Goal: Task Accomplishment & Management: Use online tool/utility

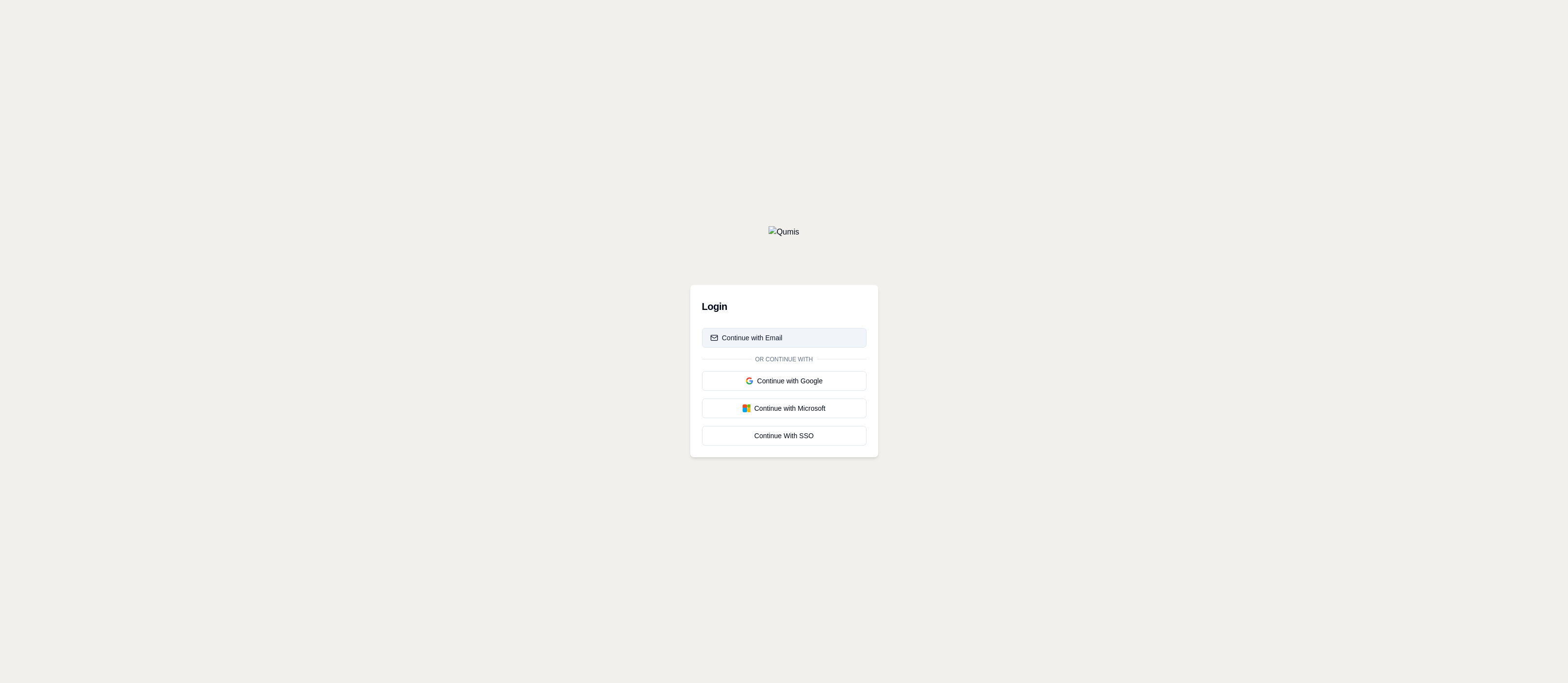
click at [742, 340] on div "Continue with Email" at bounding box center [746, 337] width 72 height 10
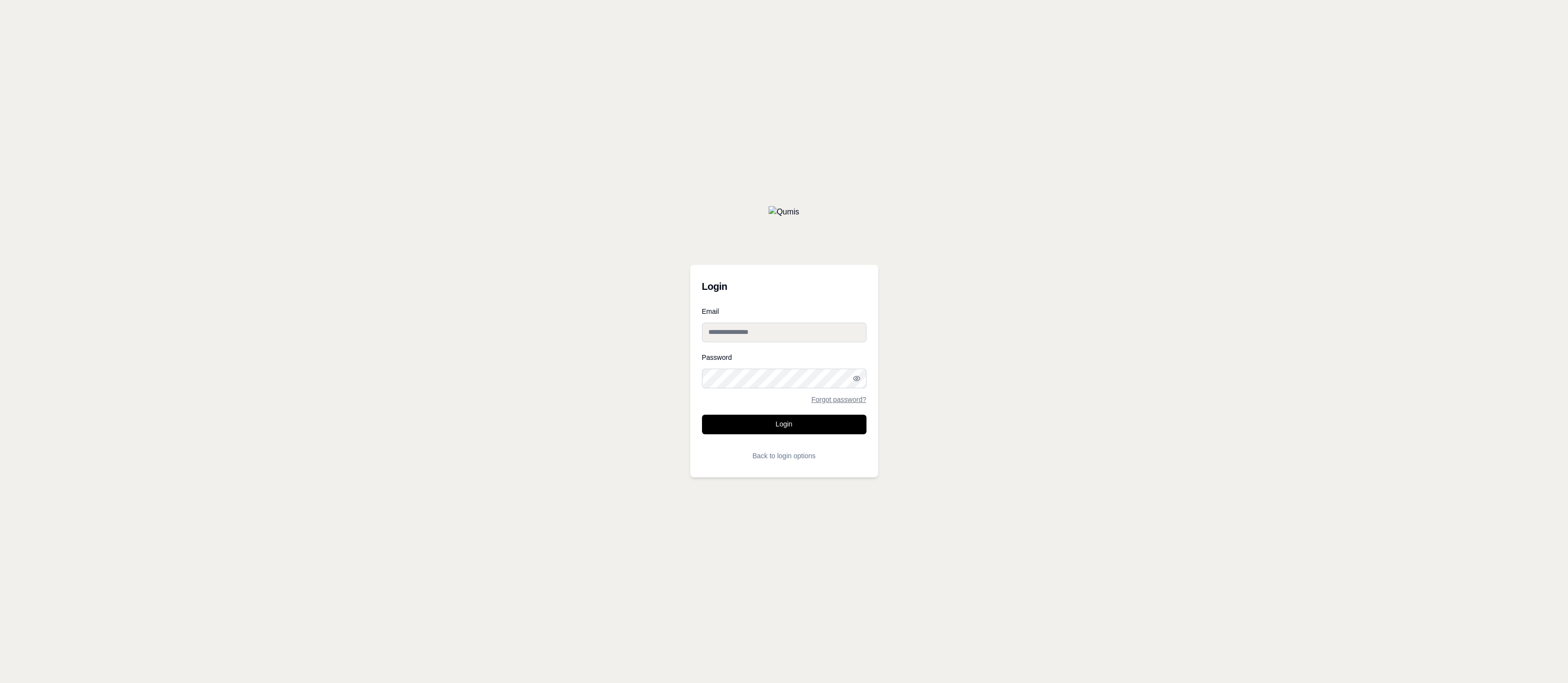
click at [760, 339] on input "Email" at bounding box center [784, 332] width 164 height 20
paste input "**********"
type input "**********"
click at [702, 415] on button "Login" at bounding box center [784, 425] width 164 height 20
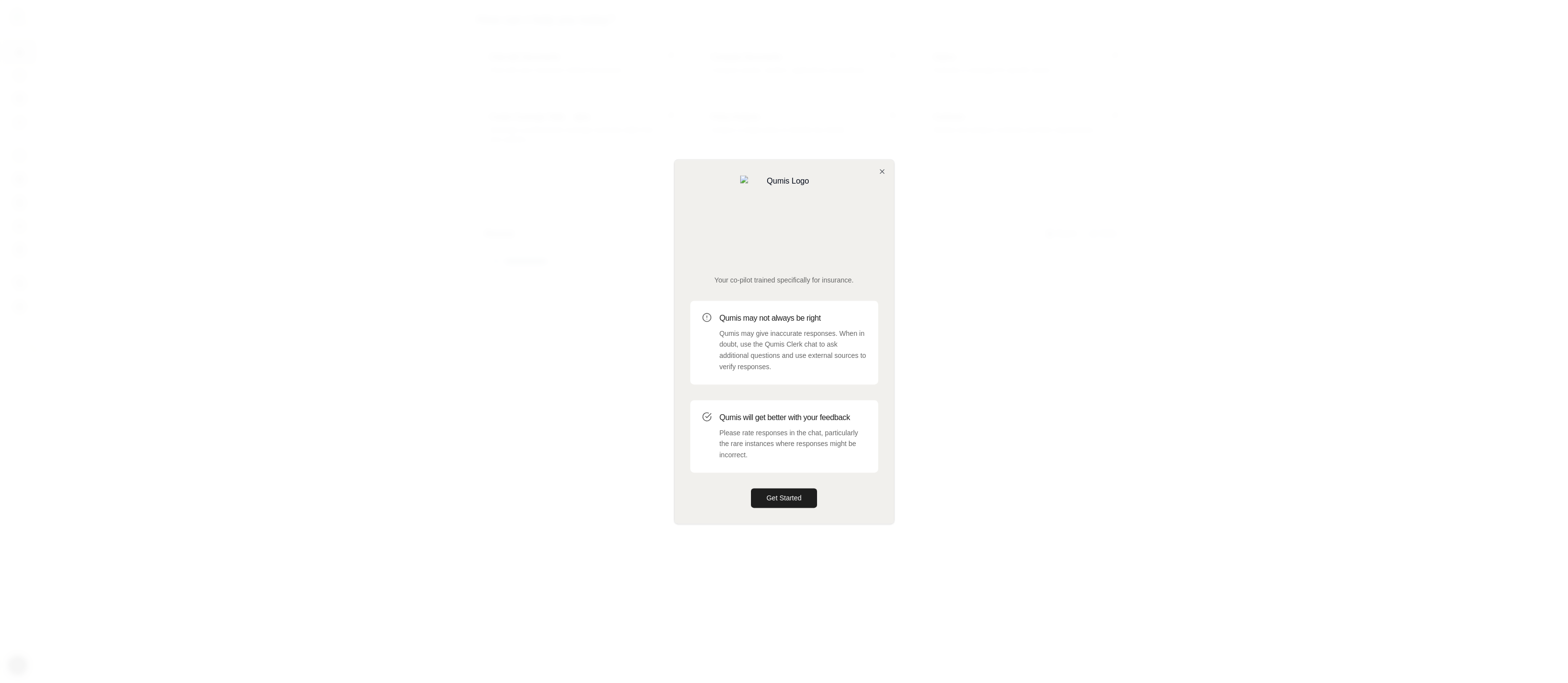
click at [794, 485] on div "Your co-pilot trained specifically for insurance. Qumis may not always be right…" at bounding box center [784, 342] width 220 height 363
click at [813, 552] on div at bounding box center [784, 342] width 1568 height 683
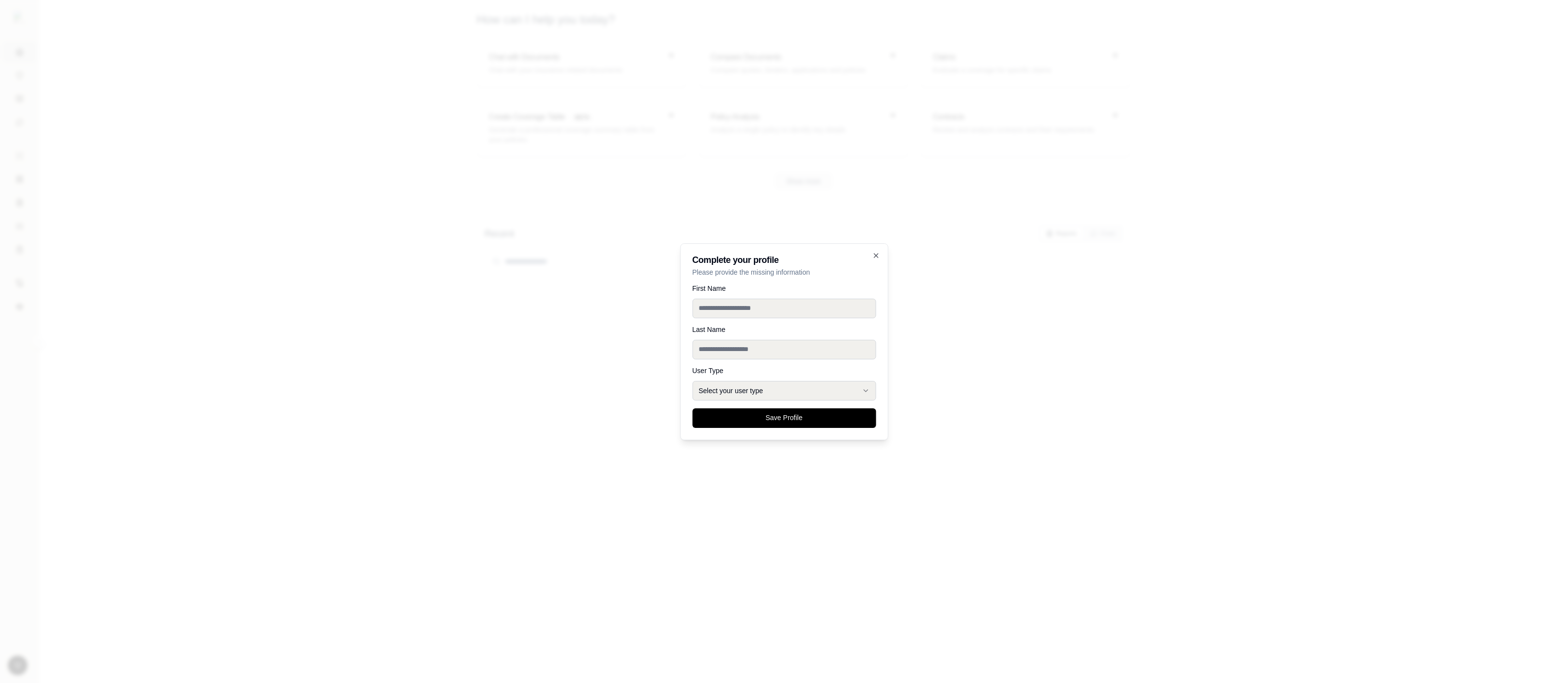
click at [376, 168] on div at bounding box center [784, 342] width 1568 height 683
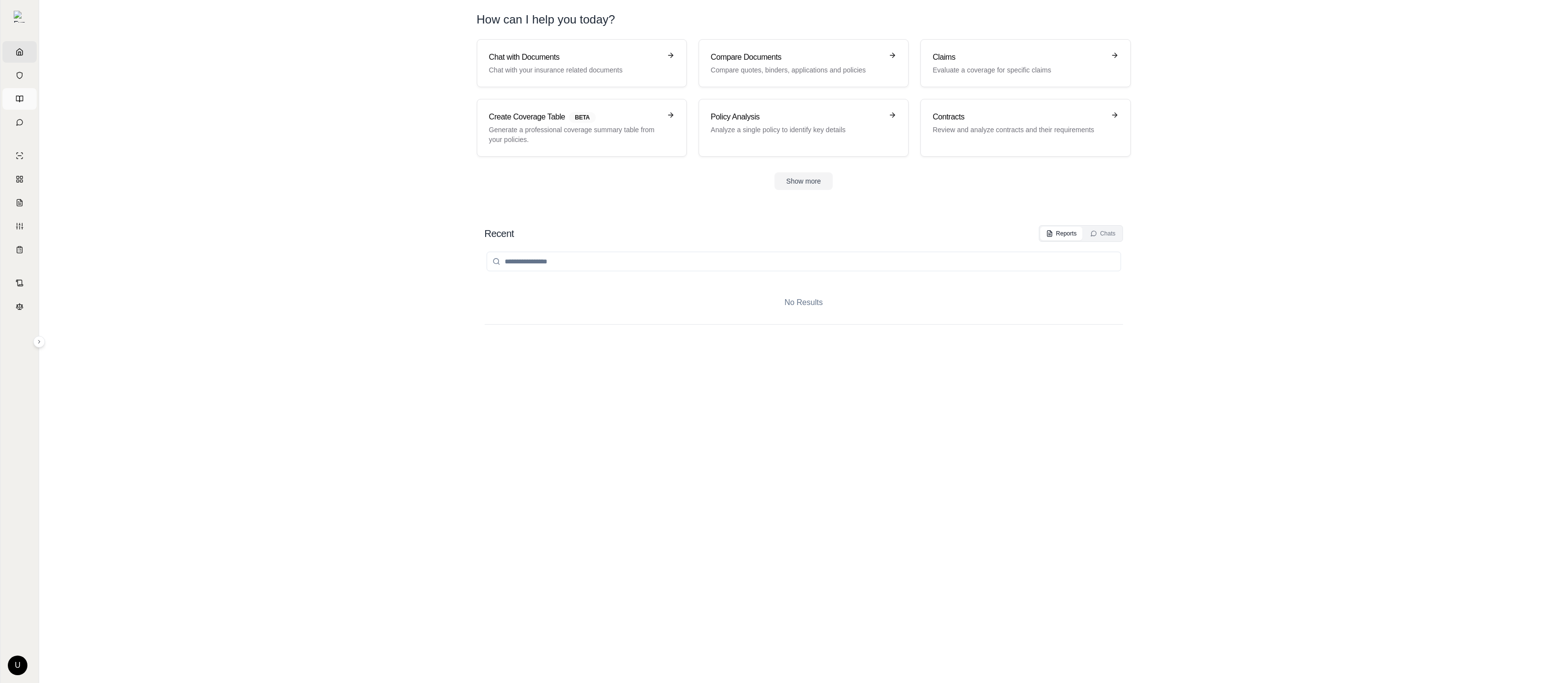
click at [18, 95] on icon at bounding box center [19, 98] width 8 height 8
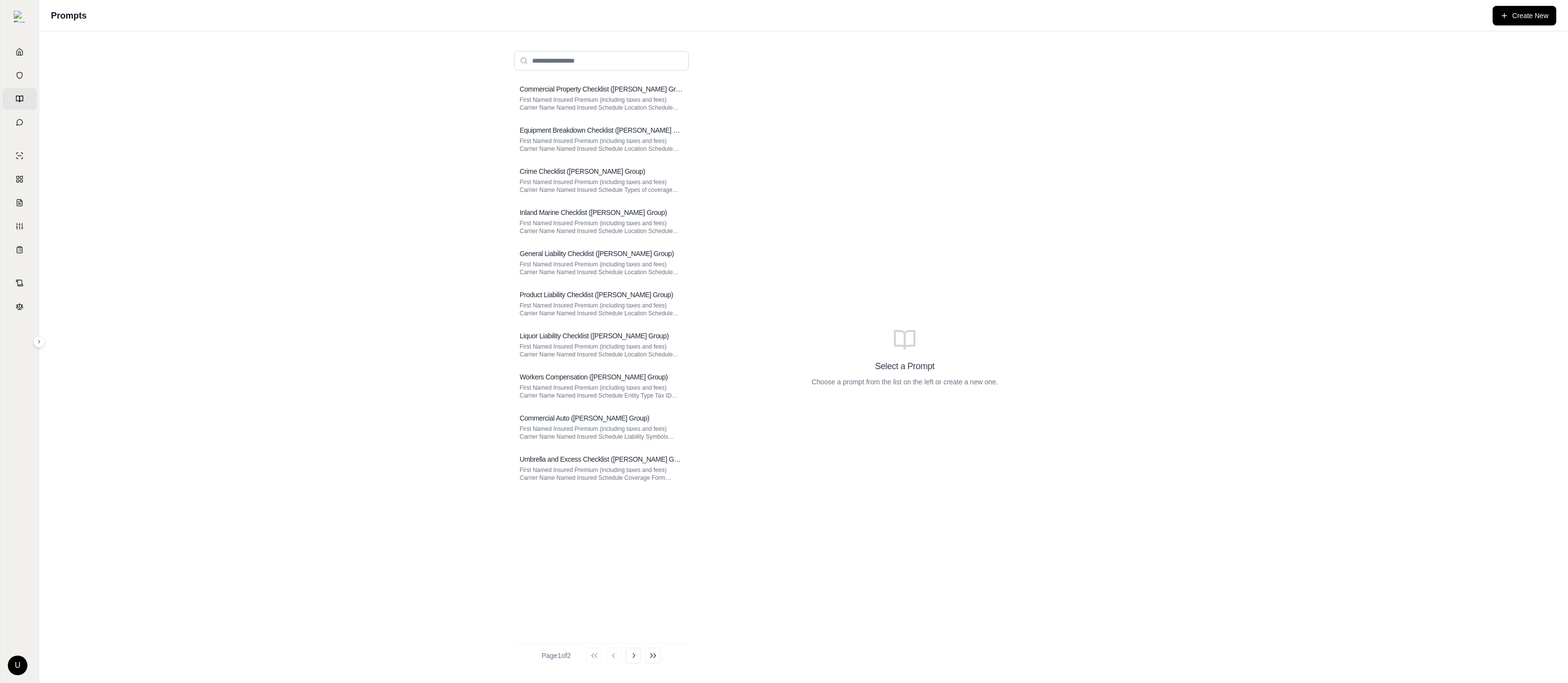
click at [362, 196] on div "Commercial Property Checklist (Hummel Group) First Named Insured Premium (inclu…" at bounding box center [803, 357] width 1529 height 651
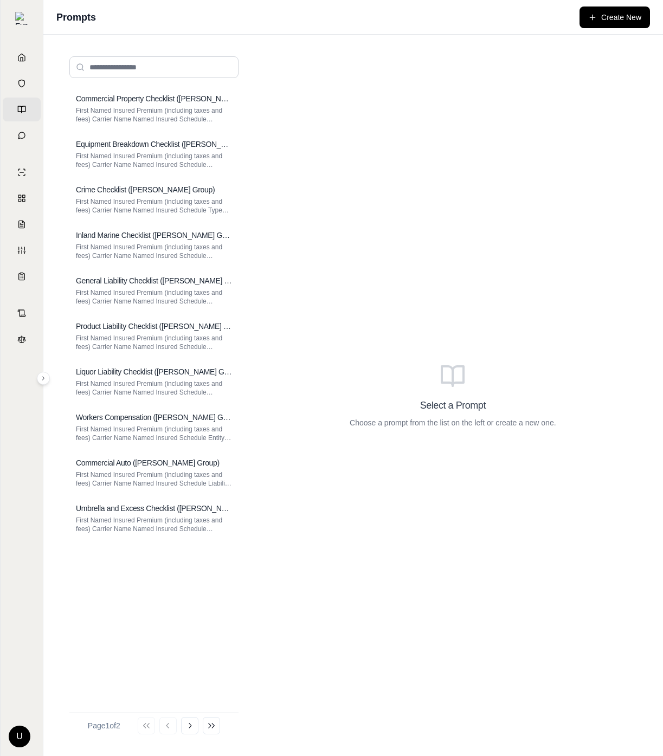
click at [661, 87] on div "Commercial Property Checklist (Hummel Group) First Named Insured Premium (inclu…" at bounding box center [352, 395] width 619 height 721
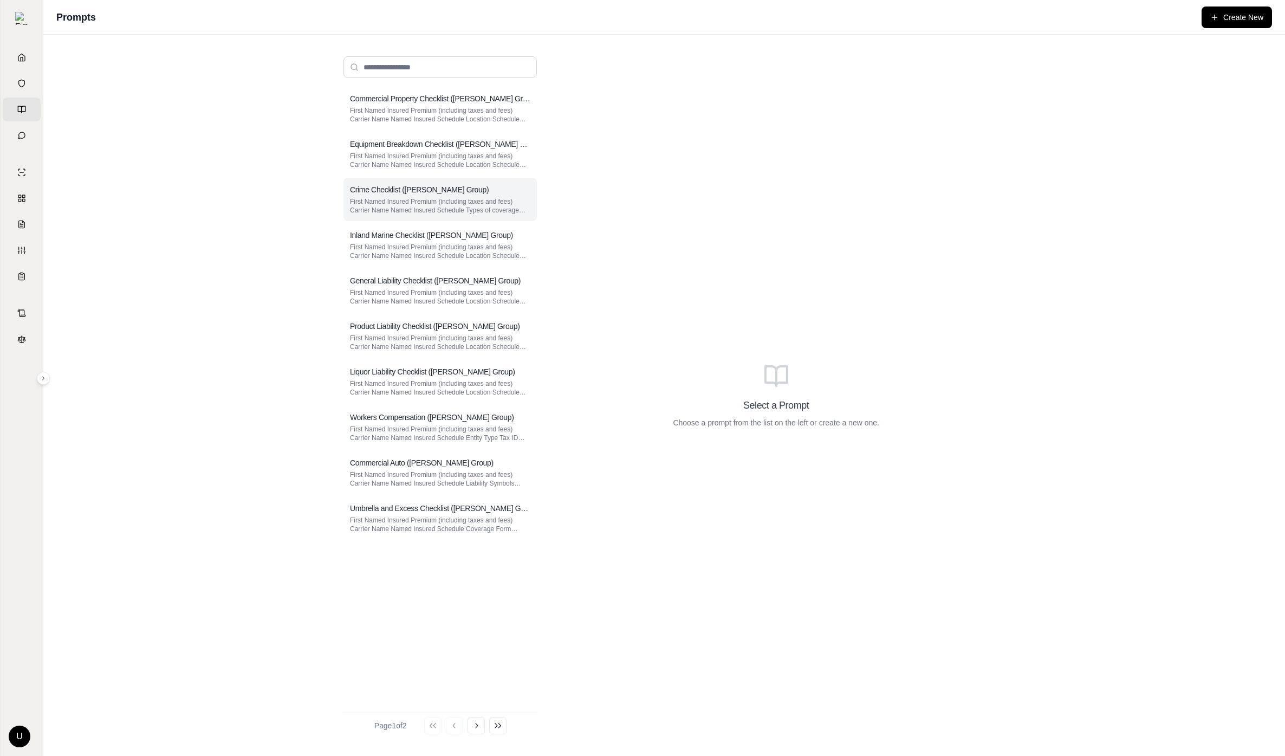
click at [442, 204] on p "First Named Insured Premium (including taxes and fees) Carrier Name Named Insur…" at bounding box center [440, 205] width 180 height 17
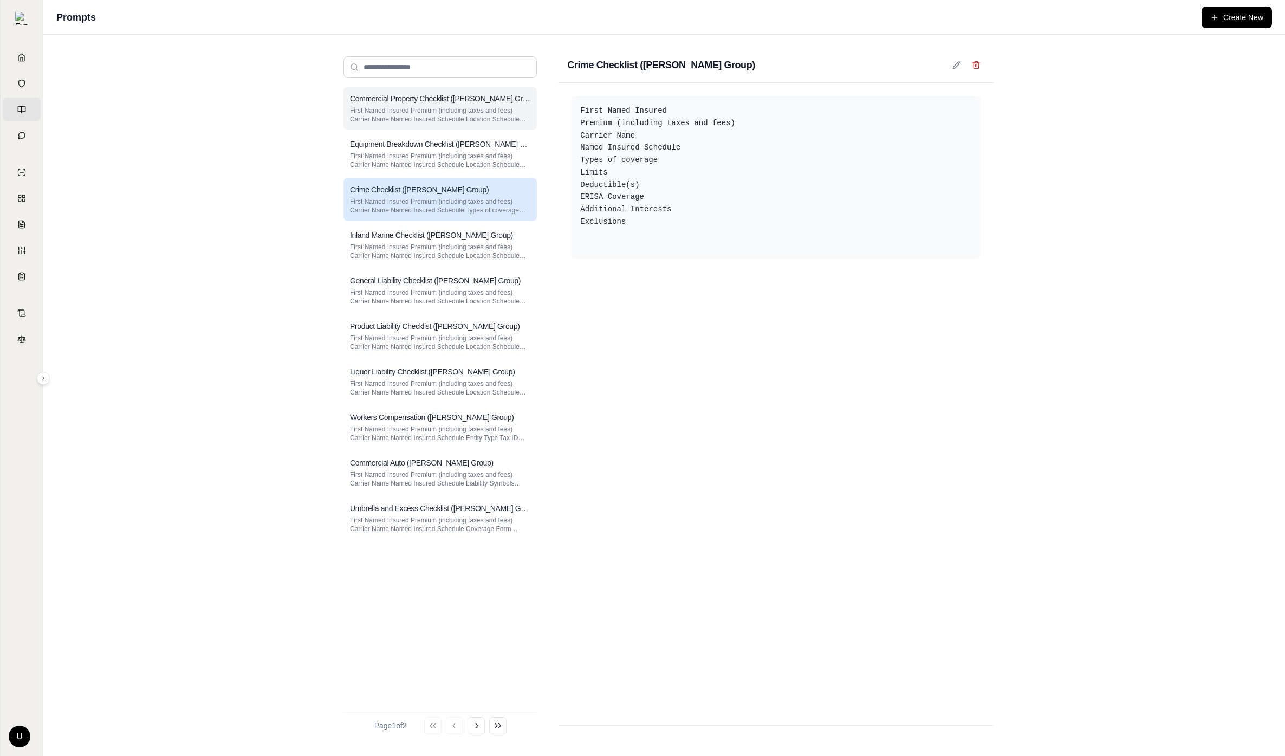
click at [485, 99] on h3 "Commercial Property Checklist ([PERSON_NAME] Group)" at bounding box center [440, 98] width 180 height 11
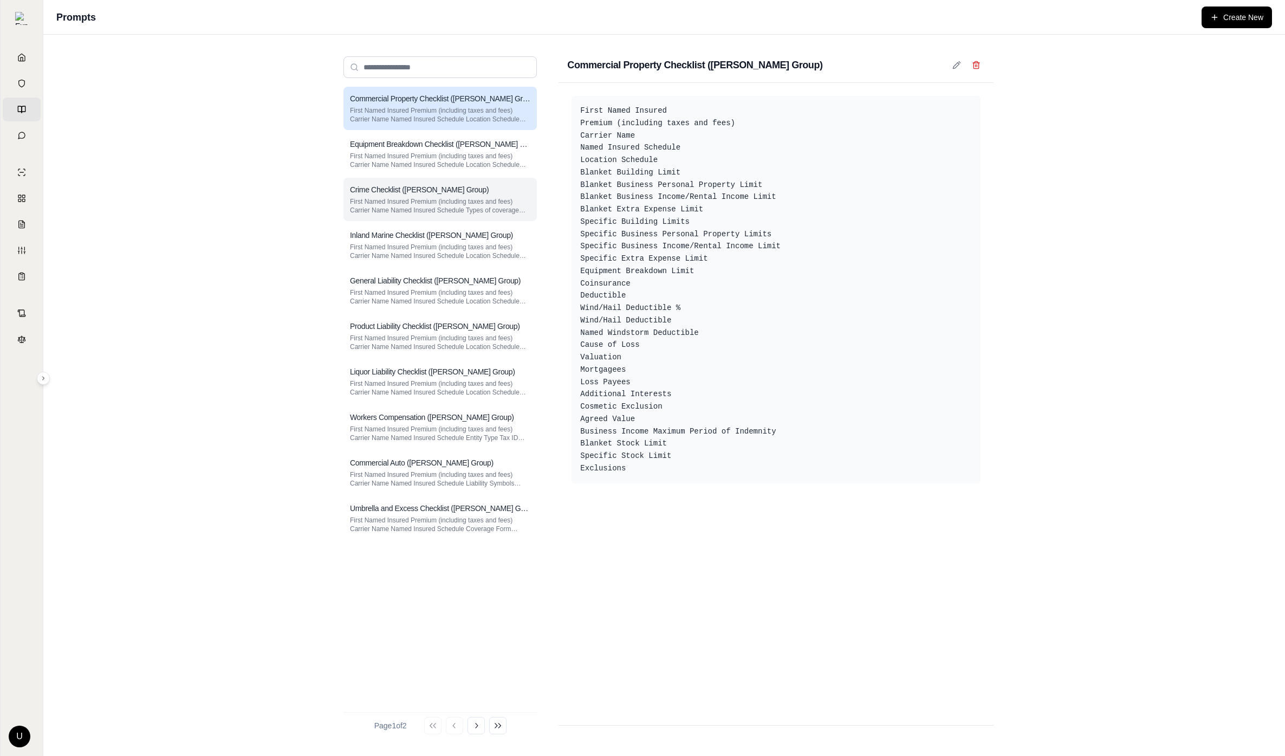
click at [465, 193] on div "Crime Checklist (Hummel Group)" at bounding box center [440, 189] width 180 height 11
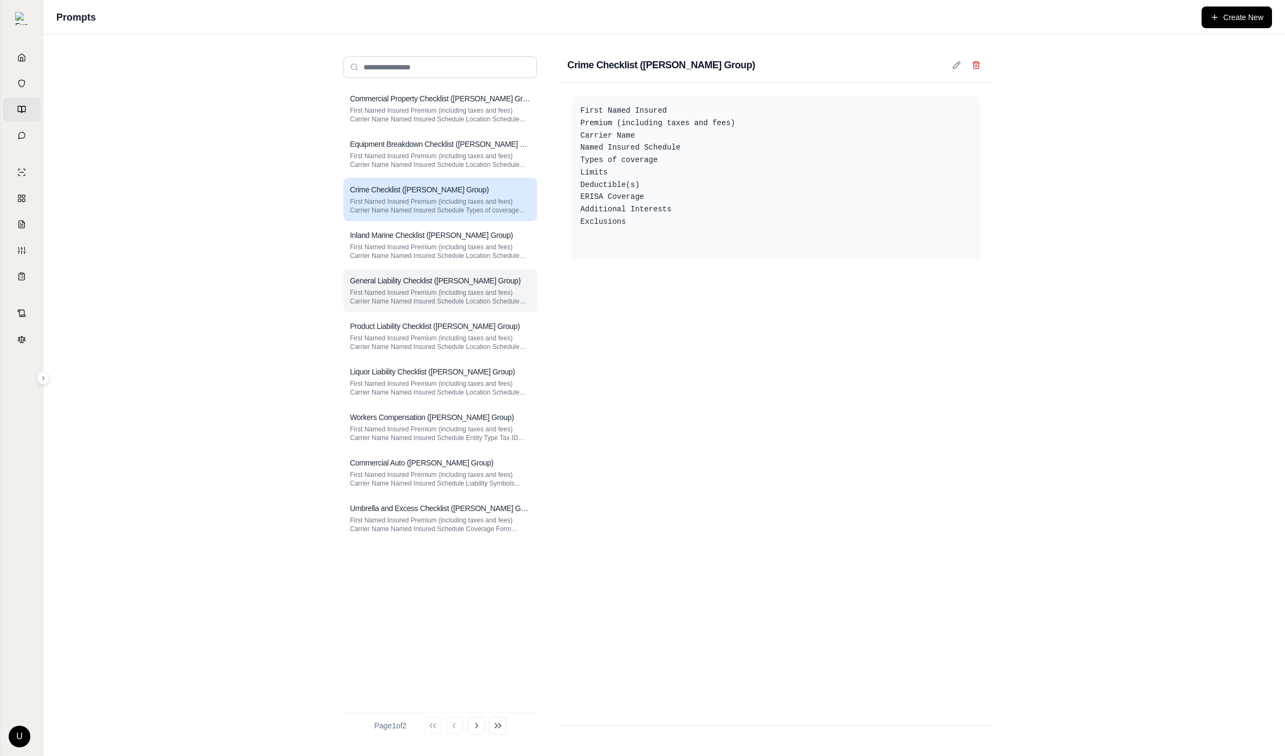
click at [472, 274] on div "General Liability Checklist (Hummel Group) First Named Insured Premium (includi…" at bounding box center [439, 290] width 193 height 43
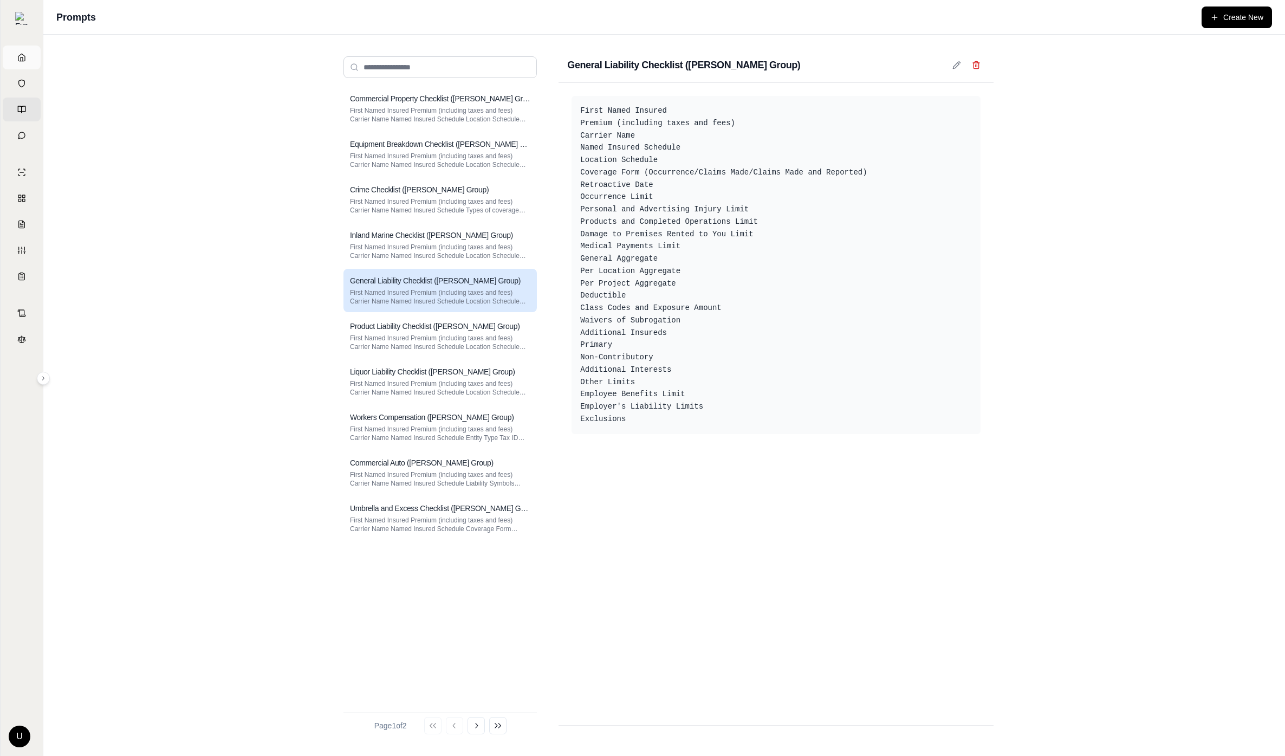
click at [21, 67] on link "Home" at bounding box center [22, 58] width 38 height 24
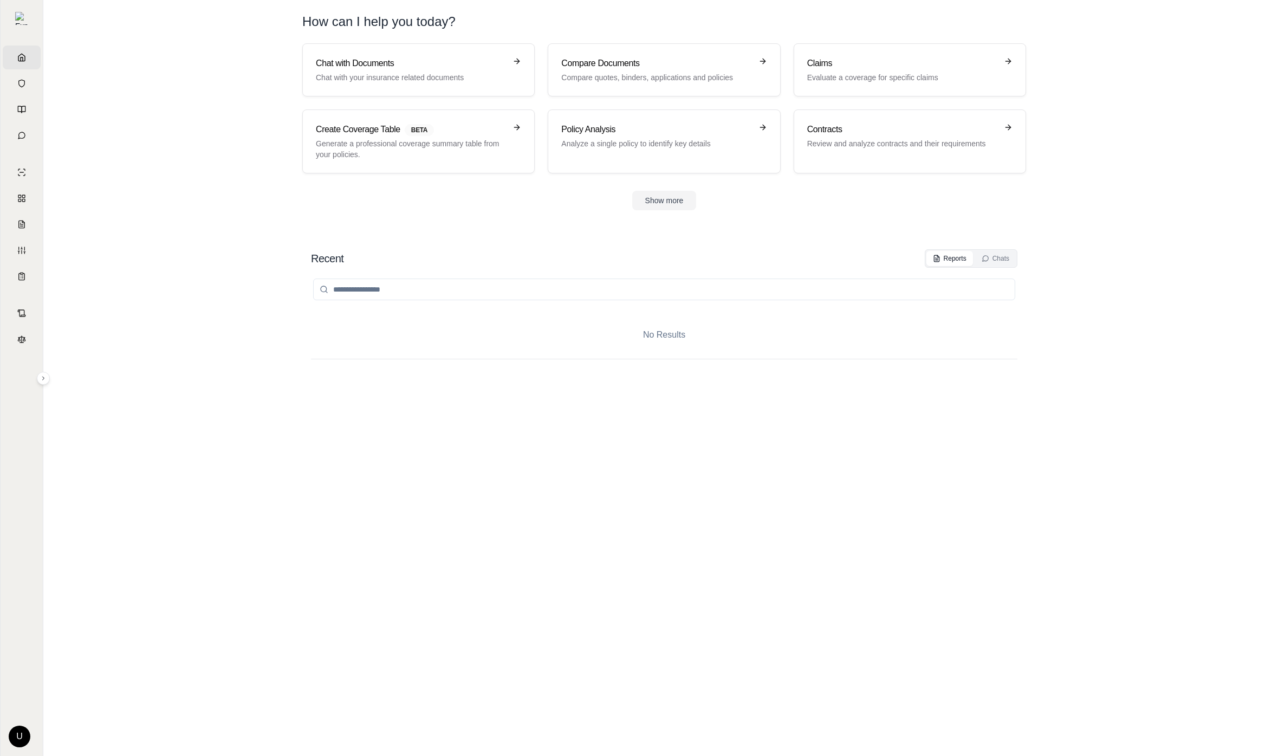
click at [242, 253] on section "Recent Reports Chats No Results" at bounding box center [664, 492] width 1233 height 528
click at [27, 226] on link "Claims" at bounding box center [22, 224] width 38 height 24
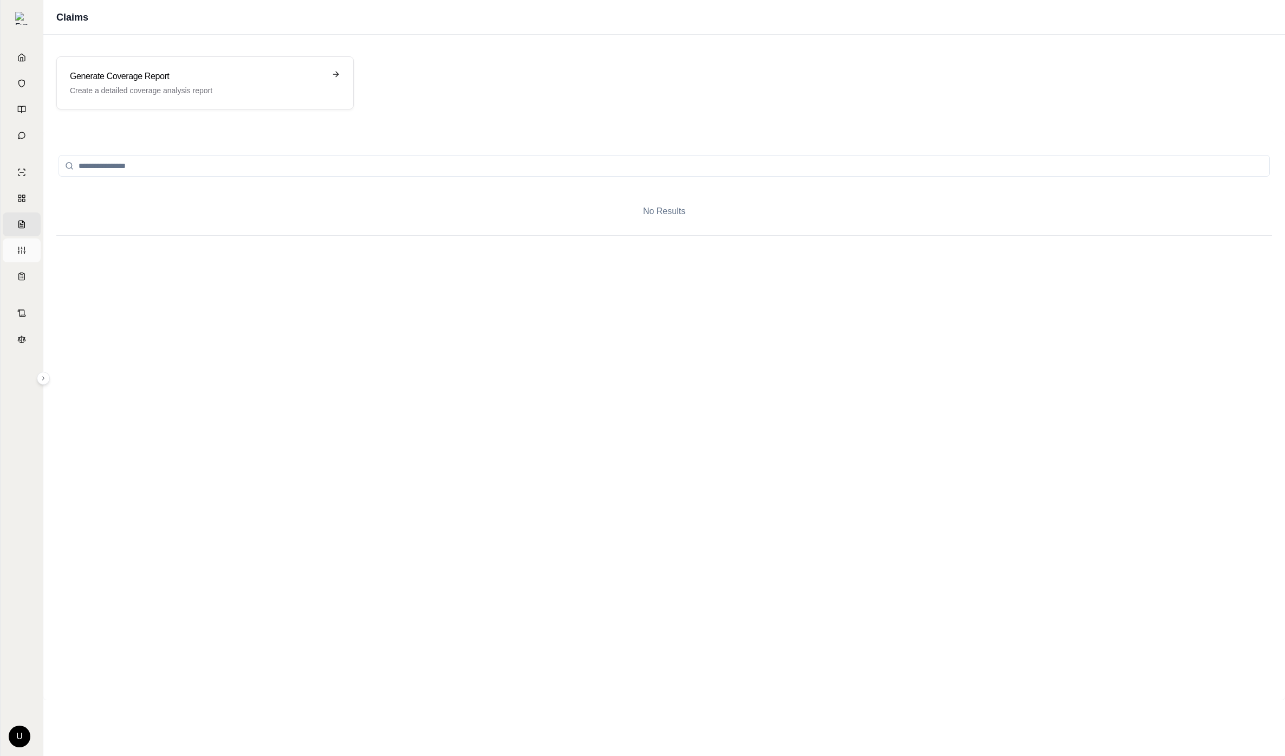
click at [31, 256] on link "Custom Report" at bounding box center [22, 250] width 38 height 24
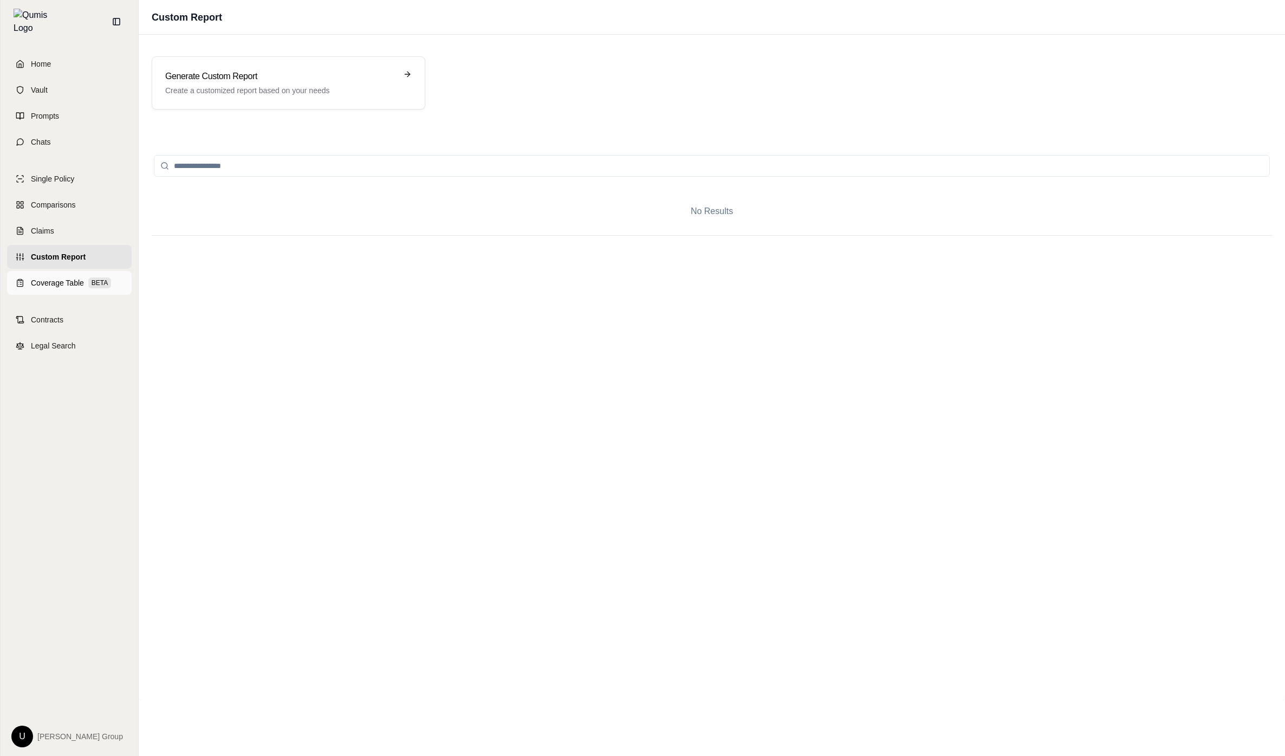
click at [53, 277] on span "Coverage Table" at bounding box center [57, 282] width 53 height 11
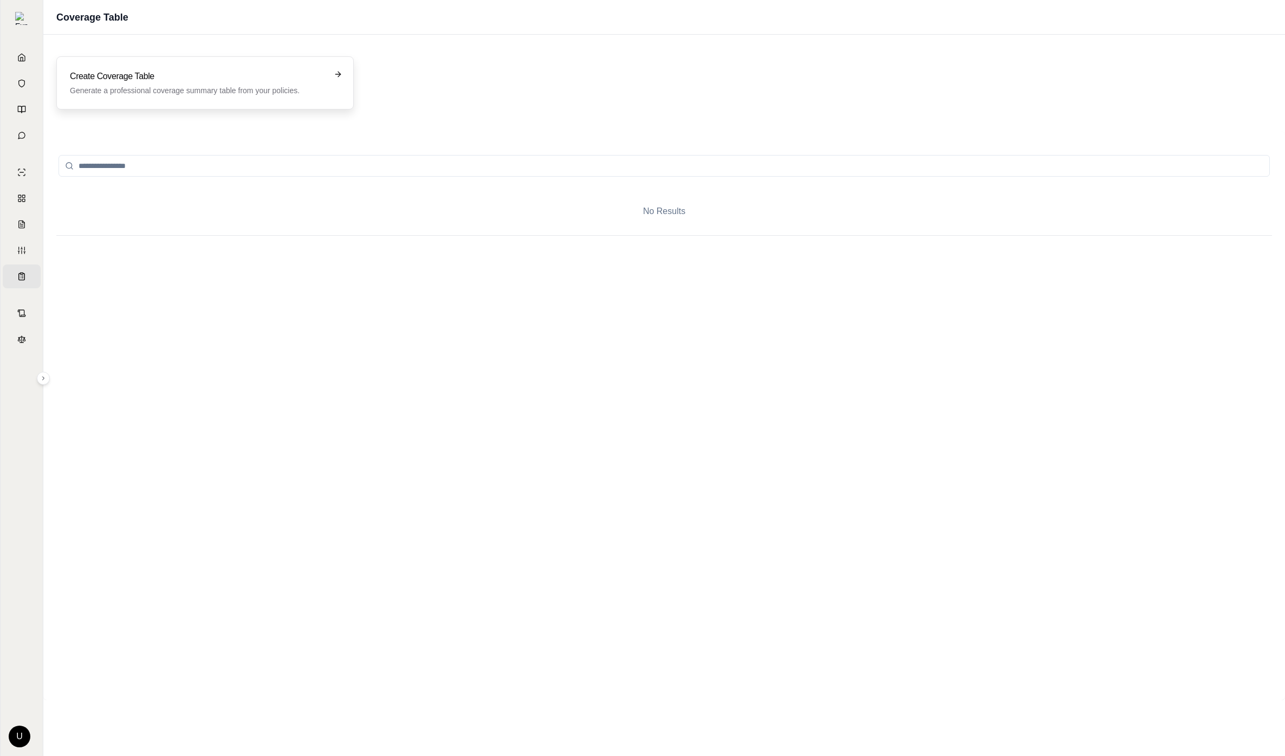
click at [277, 63] on div "Create Coverage Table Generate a professional coverage summary table from your …" at bounding box center [204, 82] width 297 height 53
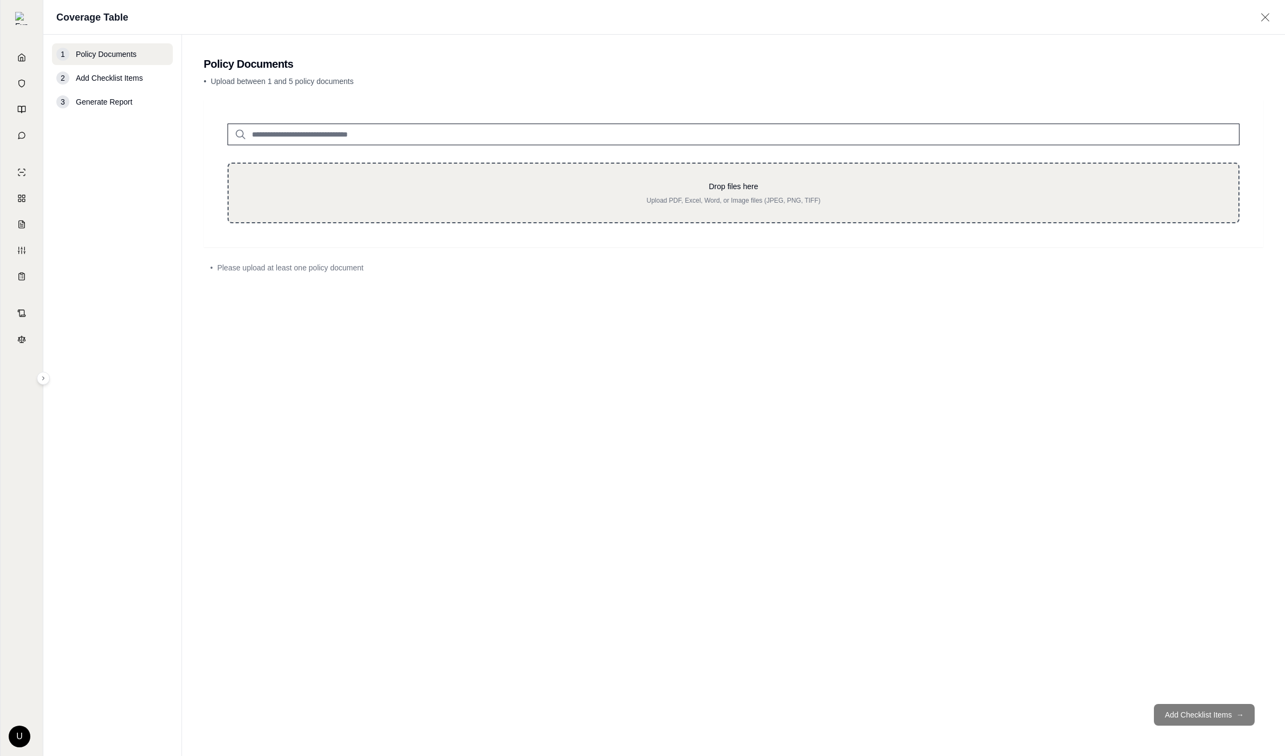
click at [352, 192] on div "Drop files here Upload PDF, Excel, Word, or Image files (JPEG, PNG, TIFF)" at bounding box center [733, 193] width 975 height 24
type input "**********"
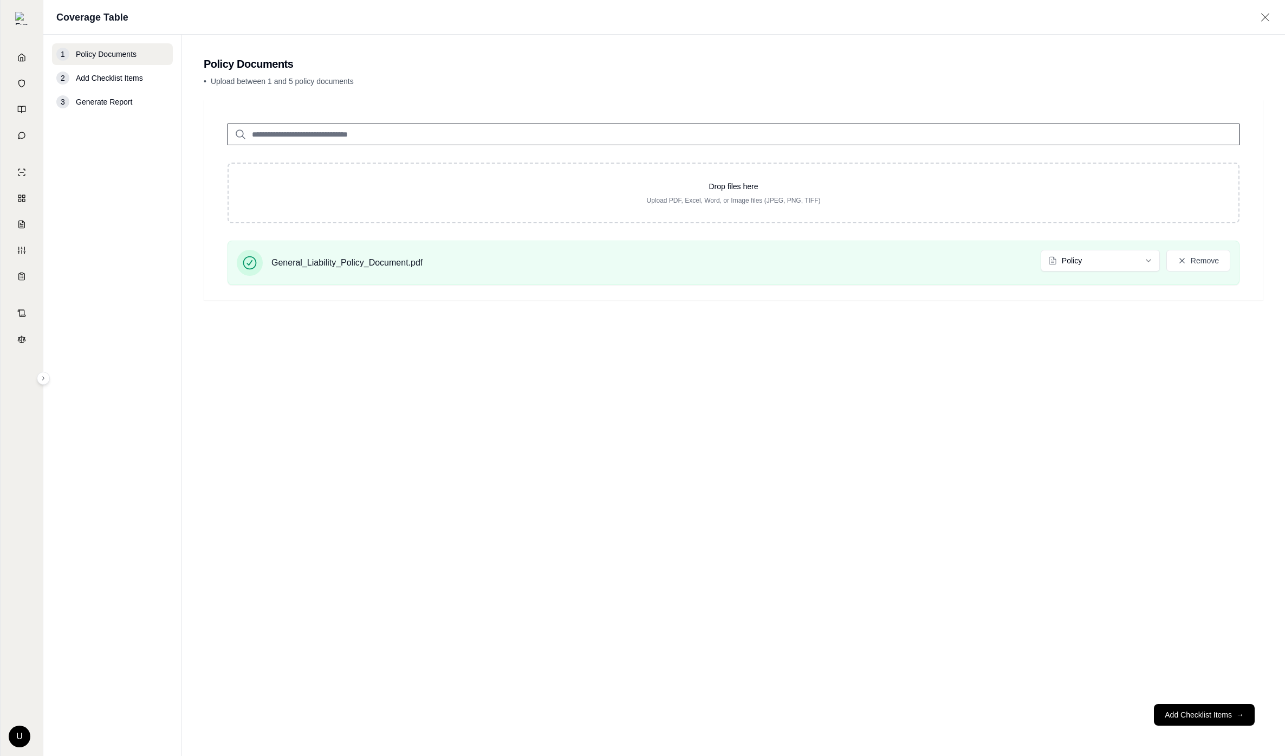
click at [869, 396] on div "Drop files here Upload PDF, Excel, Word, or Image files (JPEG, PNG, TIFF) Gener…" at bounding box center [734, 397] width 1060 height 595
click at [1237, 707] on button "Add Checklist Items →" at bounding box center [1204, 715] width 101 height 22
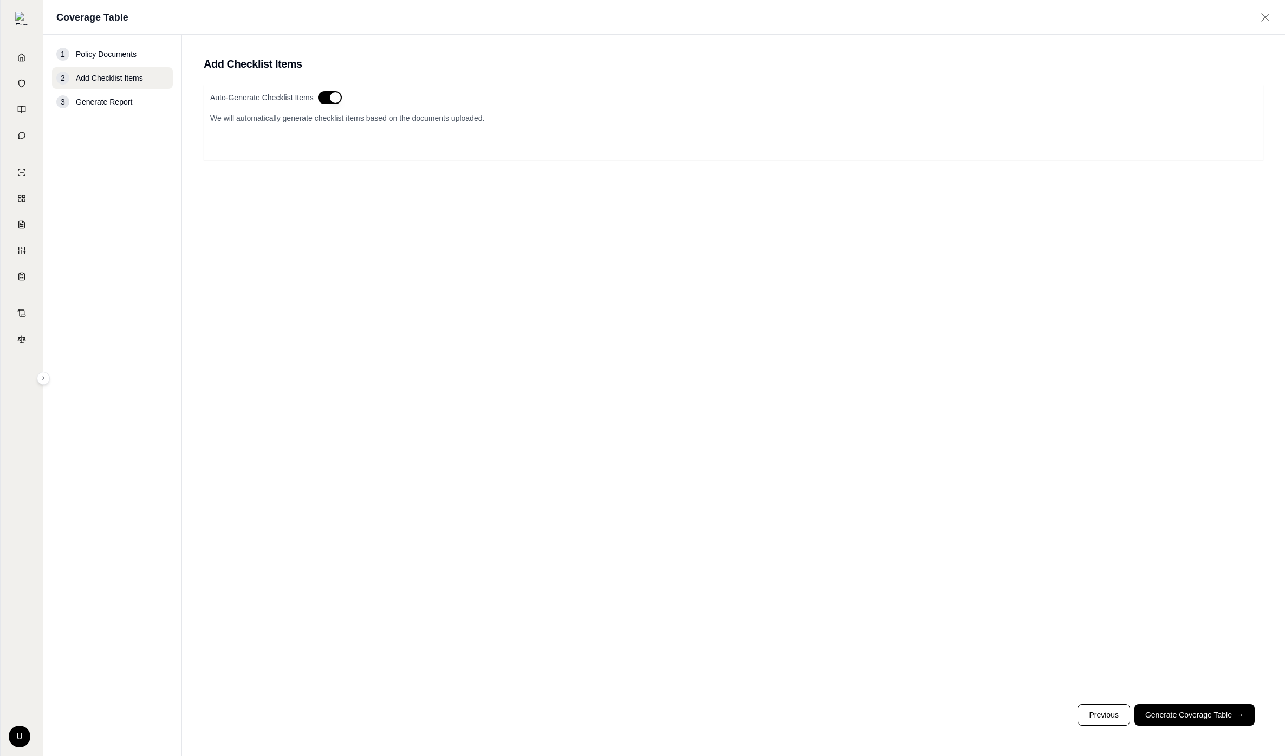
click at [336, 95] on button "button" at bounding box center [330, 97] width 24 height 13
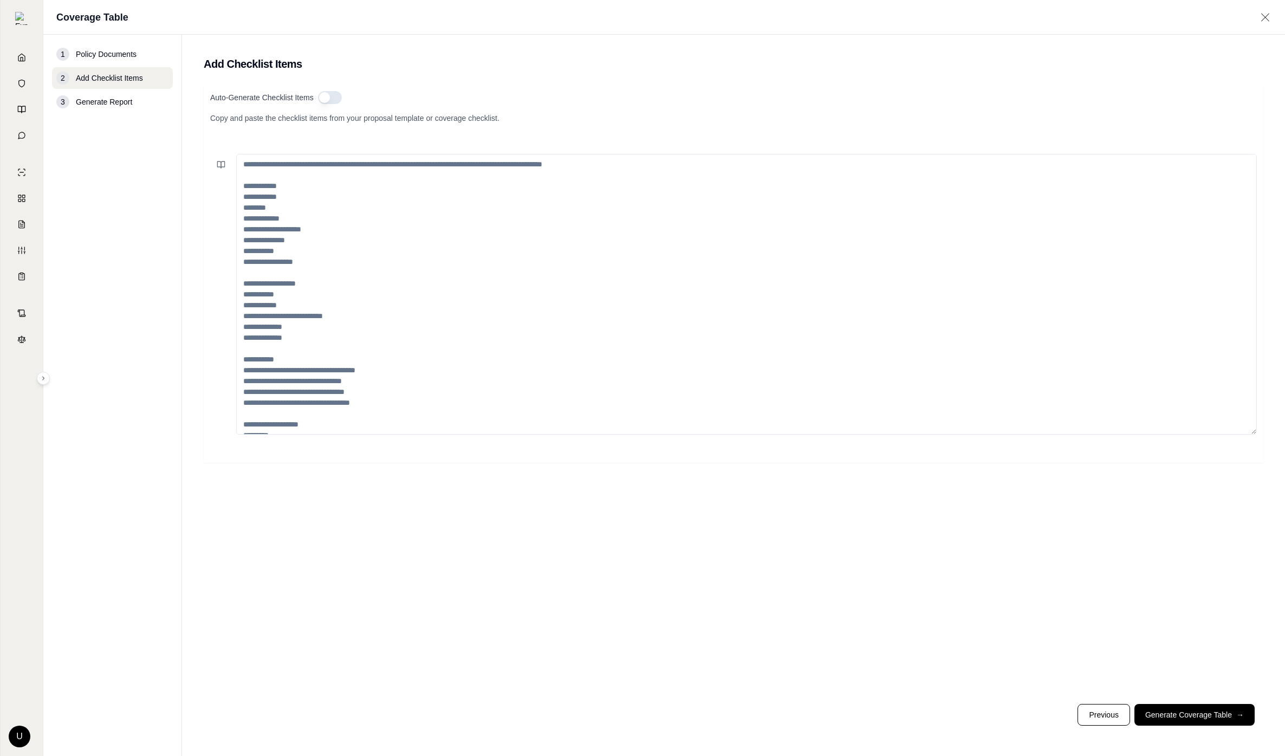
click at [395, 232] on textarea at bounding box center [746, 294] width 1021 height 281
click at [222, 163] on icon at bounding box center [221, 164] width 9 height 9
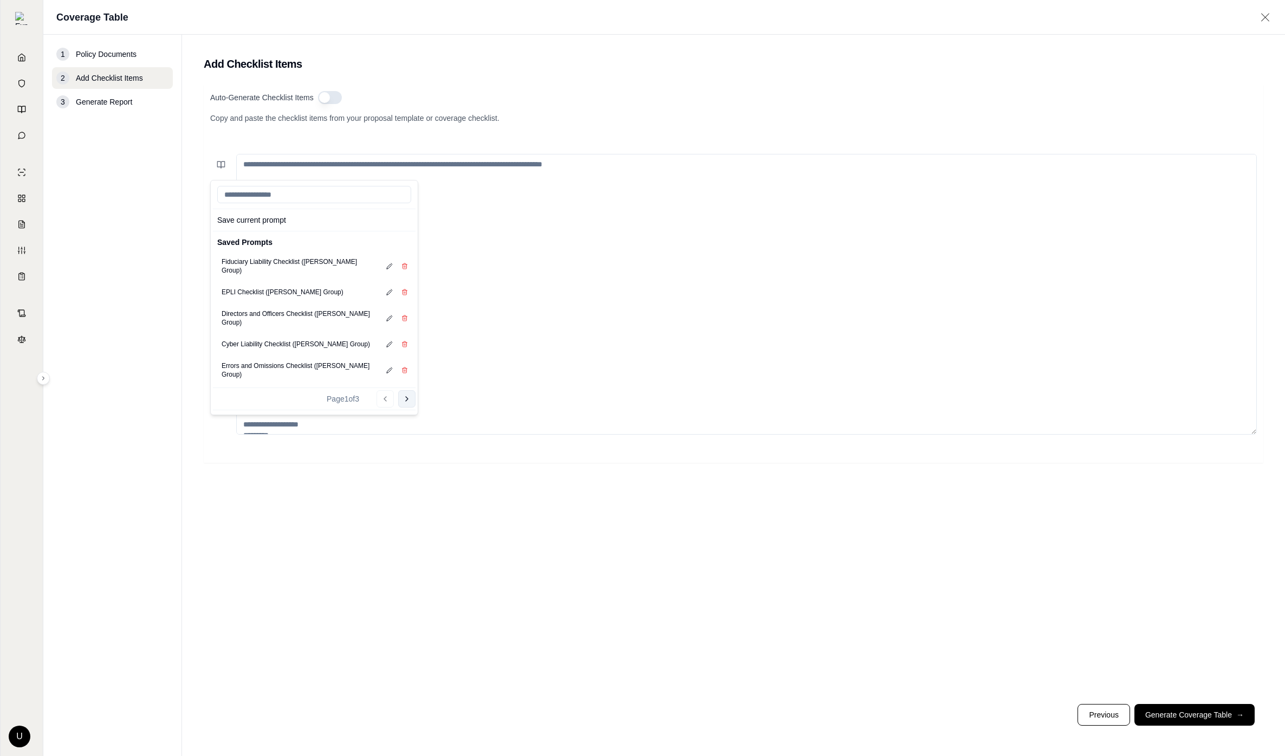
click at [402, 390] on button "Go to next page" at bounding box center [406, 398] width 17 height 17
click at [402, 374] on button "Go to next page" at bounding box center [406, 381] width 17 height 17
click at [310, 298] on button "Crime Checklist ([PERSON_NAME] Group)" at bounding box center [284, 304] width 134 height 15
type textarea "**********"
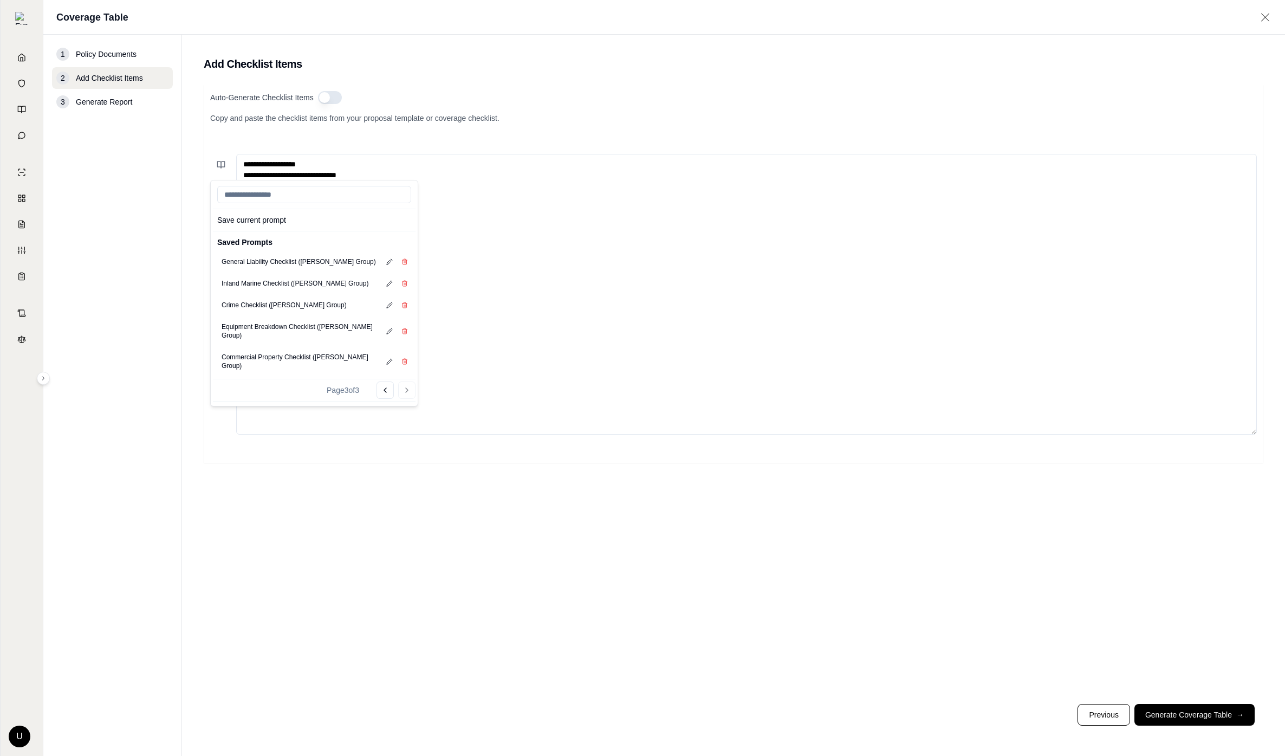
click at [685, 262] on textarea "**********" at bounding box center [746, 294] width 1021 height 281
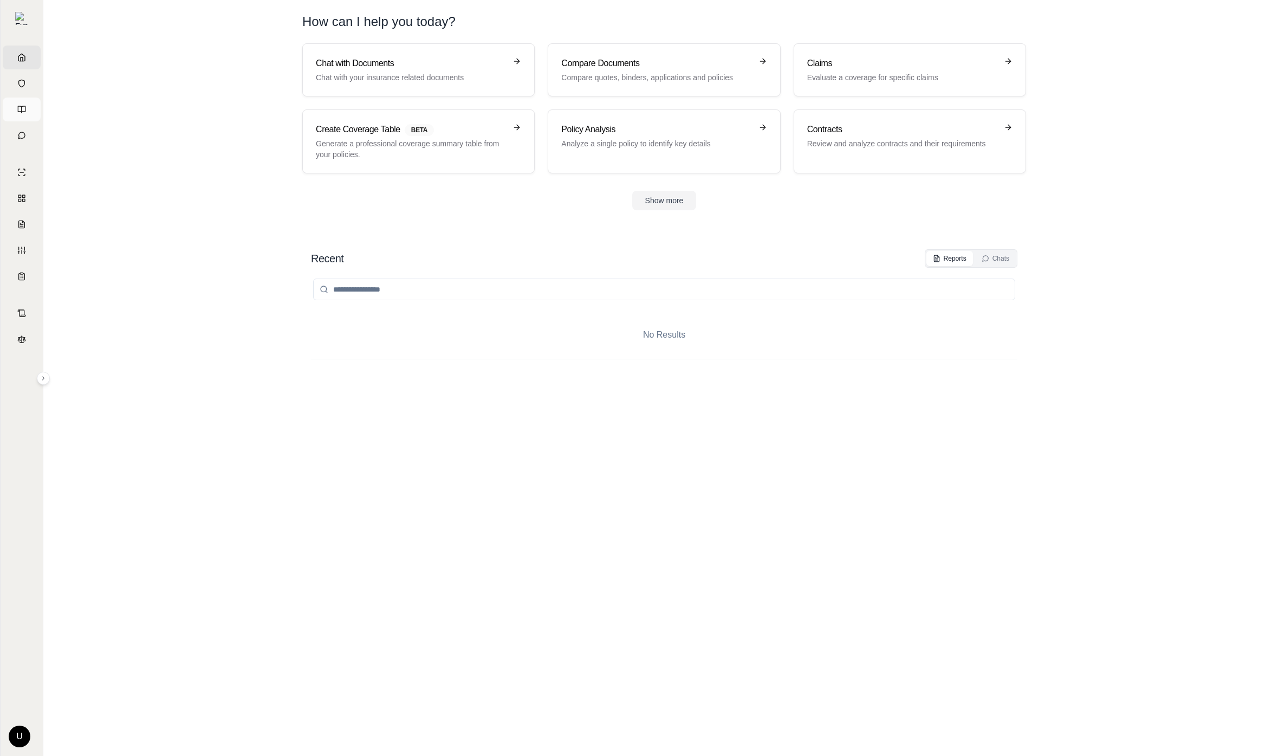
click at [21, 112] on link "Prompts" at bounding box center [22, 110] width 38 height 24
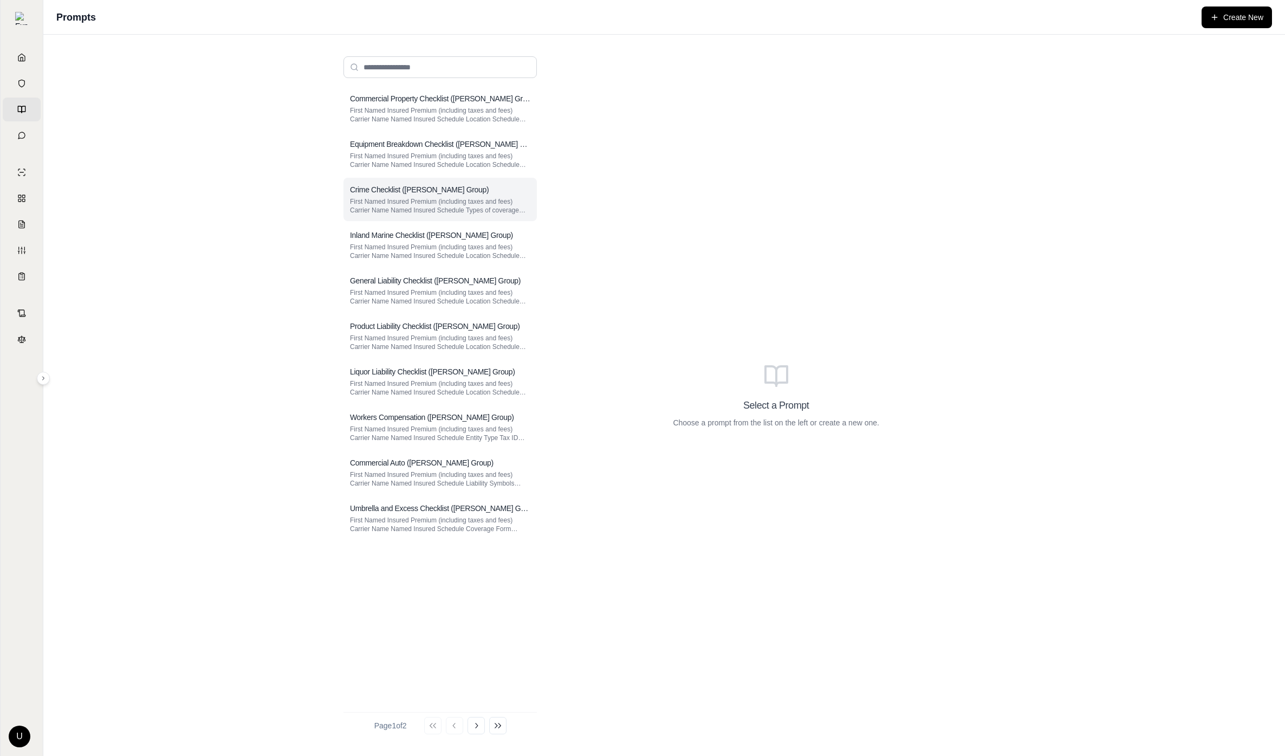
click at [428, 209] on p "First Named Insured Premium (including taxes and fees) Carrier Name Named Insur…" at bounding box center [440, 205] width 180 height 17
click at [478, 205] on p "First Named Insured Premium (including taxes and fees) Carrier Name Named Insur…" at bounding box center [440, 205] width 180 height 17
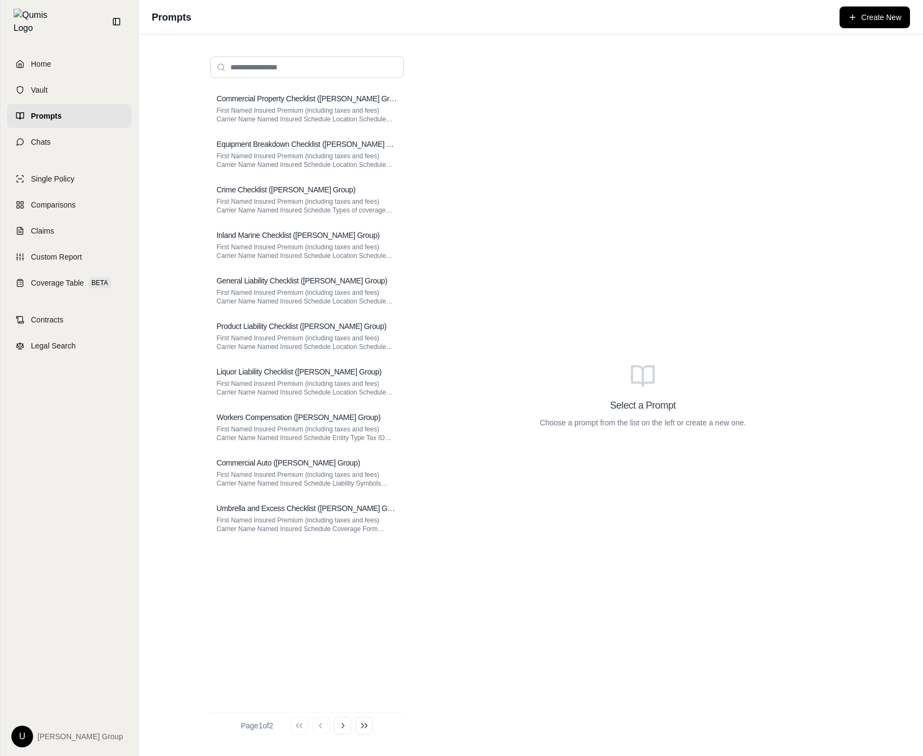
click at [16, 113] on icon at bounding box center [18, 116] width 4 height 7
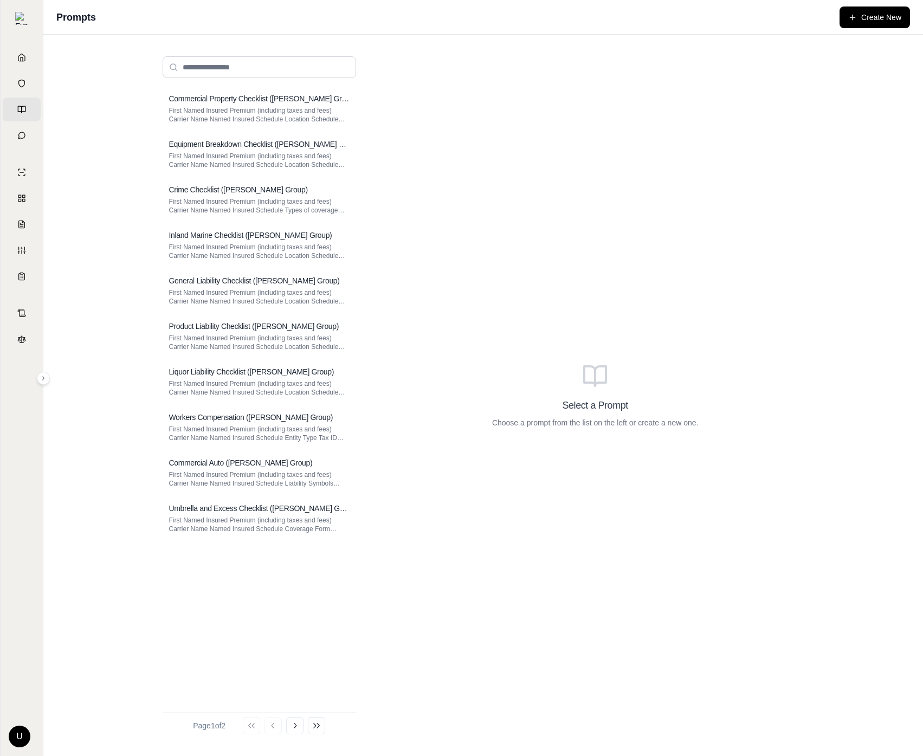
click at [18, 116] on link "Prompts" at bounding box center [22, 110] width 38 height 24
click at [769, 573] on div "Select a Prompt Choose a prompt from the list on the left or create a new one." at bounding box center [595, 395] width 435 height 695
click at [11, 714] on div "Home Vault Prompts Chats Single Policy Comparisons Claims Custom Report Coverag…" at bounding box center [22, 396] width 42 height 719
click at [15, 725] on html "Home Vault Prompts Chats Single Policy Comparisons Claims Custom Report Coverag…" at bounding box center [461, 378] width 923 height 756
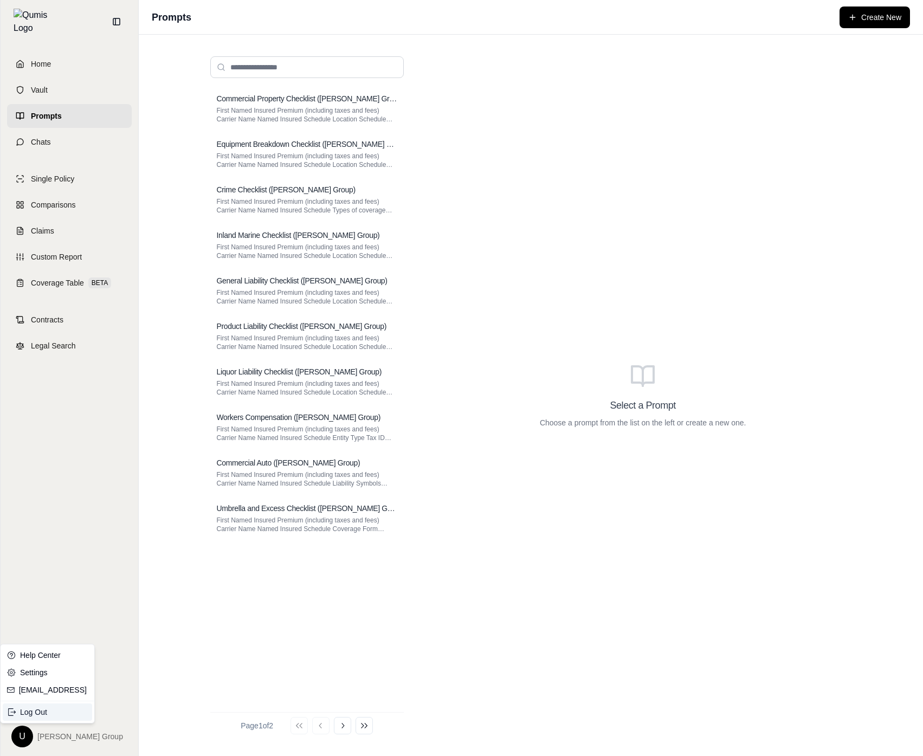
click at [47, 711] on div "Log Out" at bounding box center [47, 711] width 89 height 17
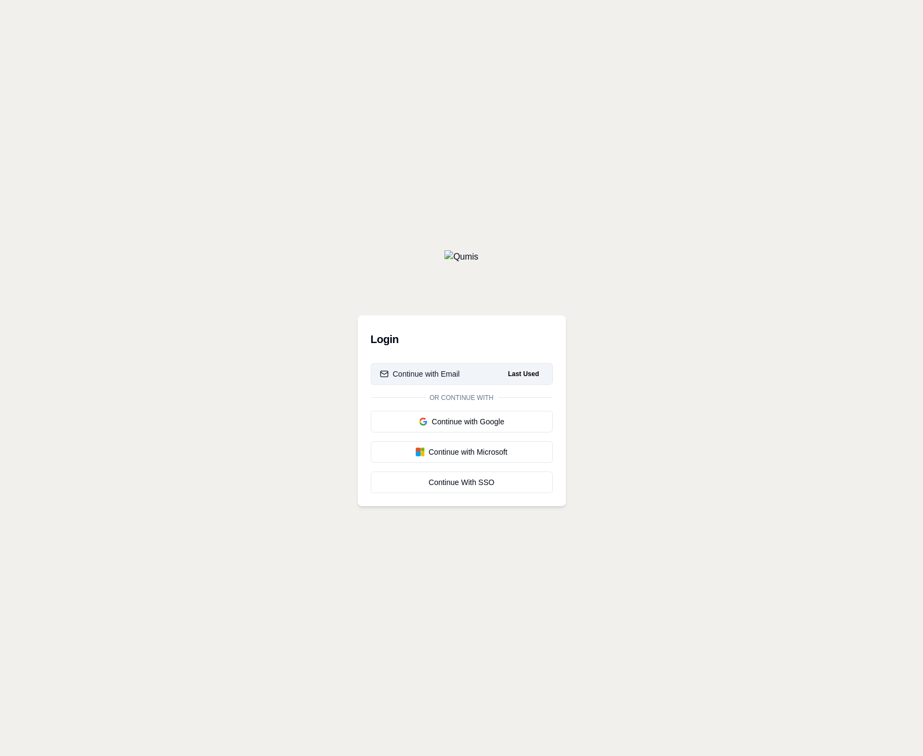
click at [446, 380] on button "Continue with Email Last Used" at bounding box center [462, 374] width 182 height 22
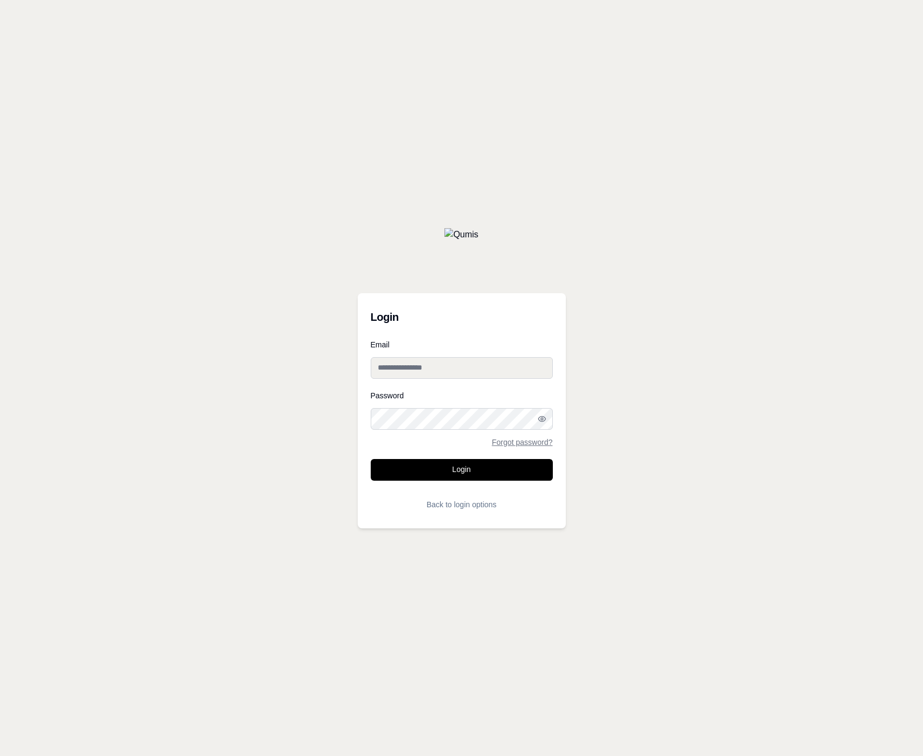
click at [445, 364] on input "Email" at bounding box center [462, 368] width 182 height 22
paste input "**********"
type input "**********"
click at [450, 406] on div "Password Forgot password?" at bounding box center [462, 419] width 182 height 54
click at [371, 459] on button "Login" at bounding box center [462, 470] width 182 height 22
